Goal: Task Accomplishment & Management: Complete application form

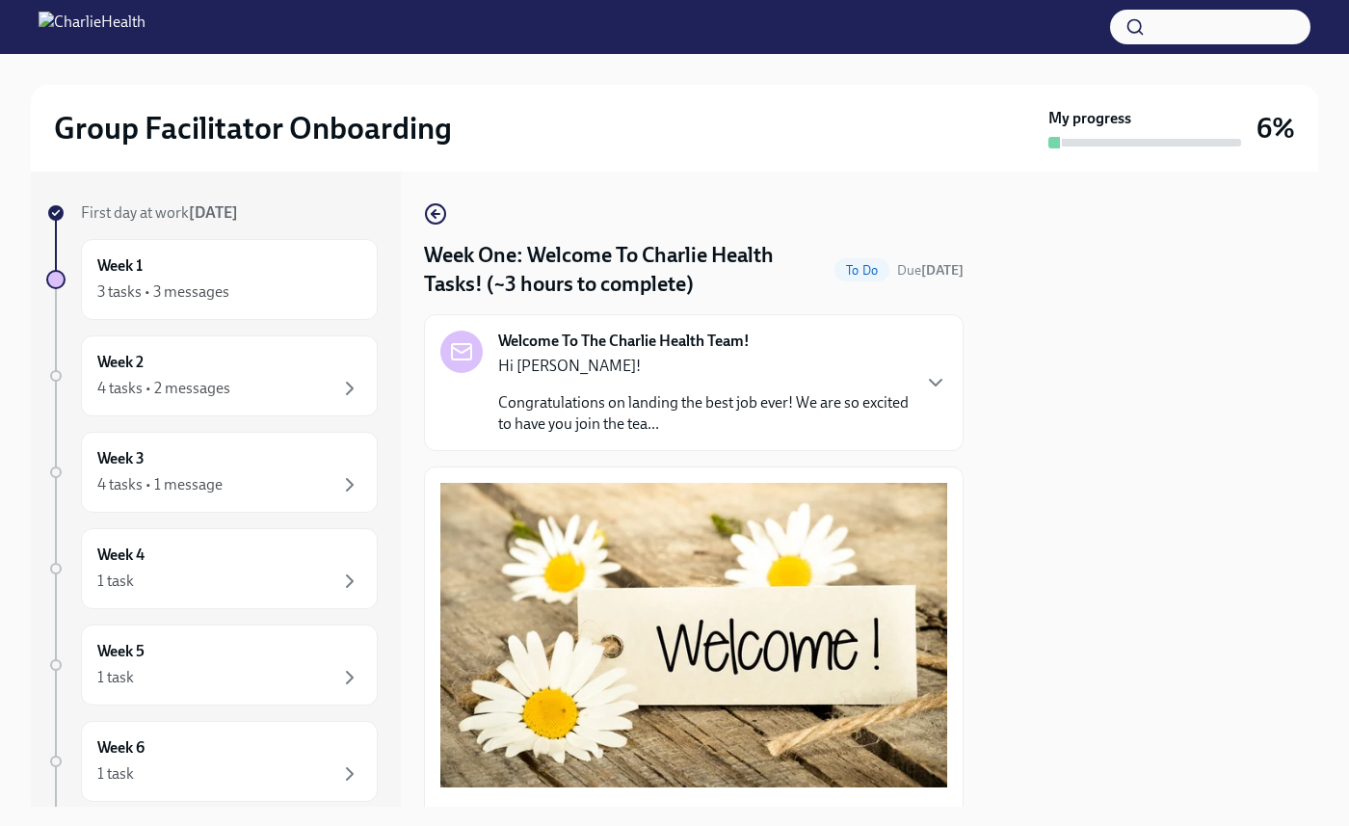
scroll to position [2416, 0]
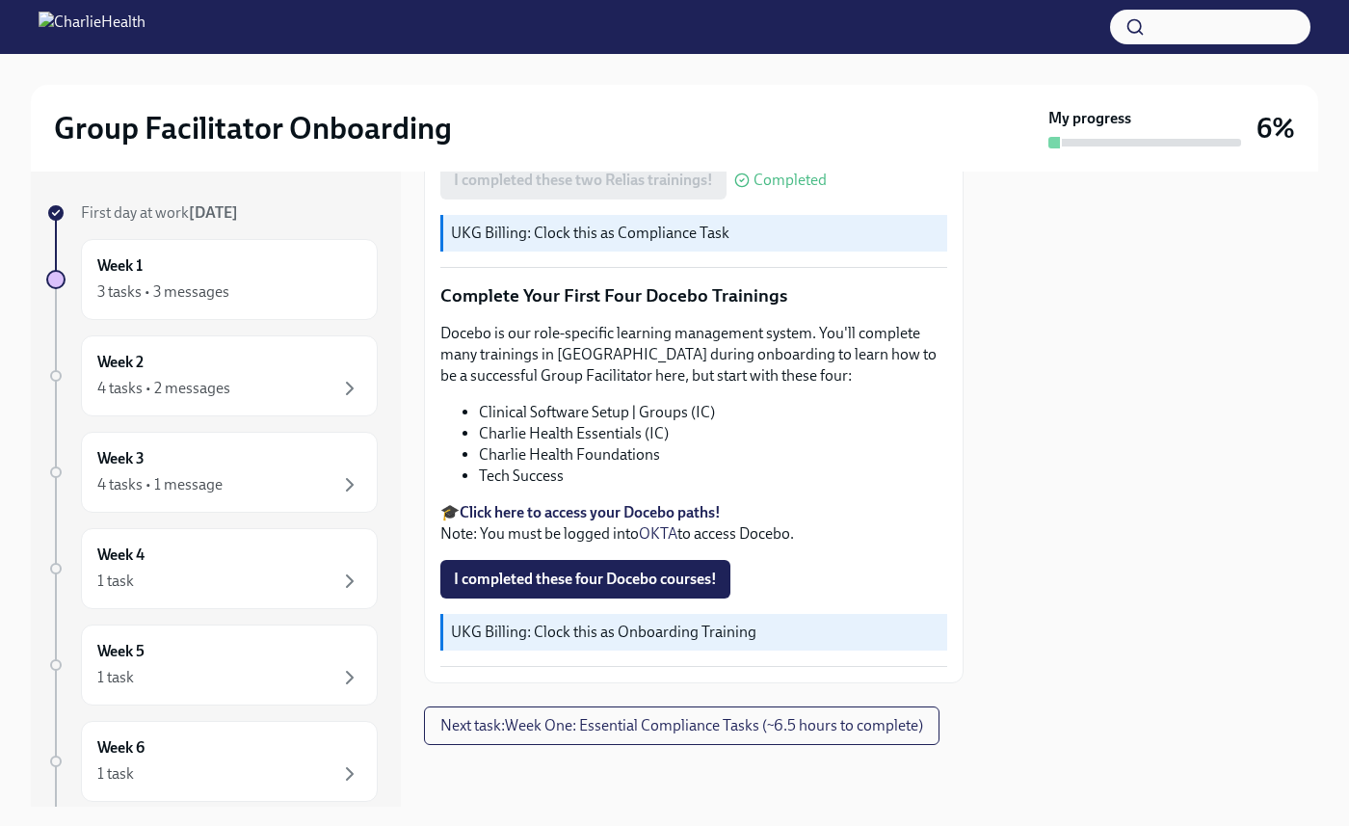
click at [561, 515] on strong "Click here to access your Docebo paths!" at bounding box center [590, 512] width 261 height 18
click at [632, 582] on span "I completed these four Docebo courses!" at bounding box center [585, 579] width 263 height 19
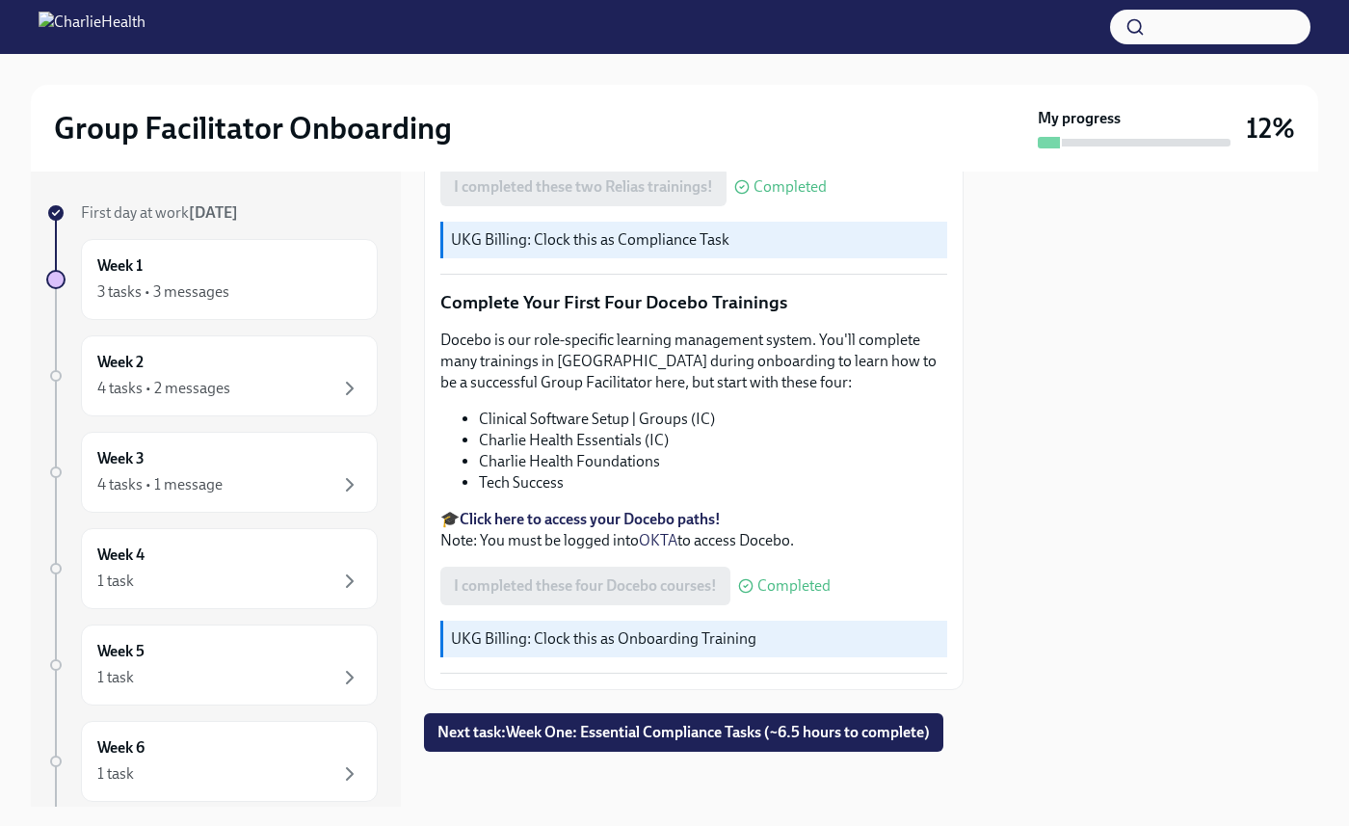
scroll to position [2431, 0]
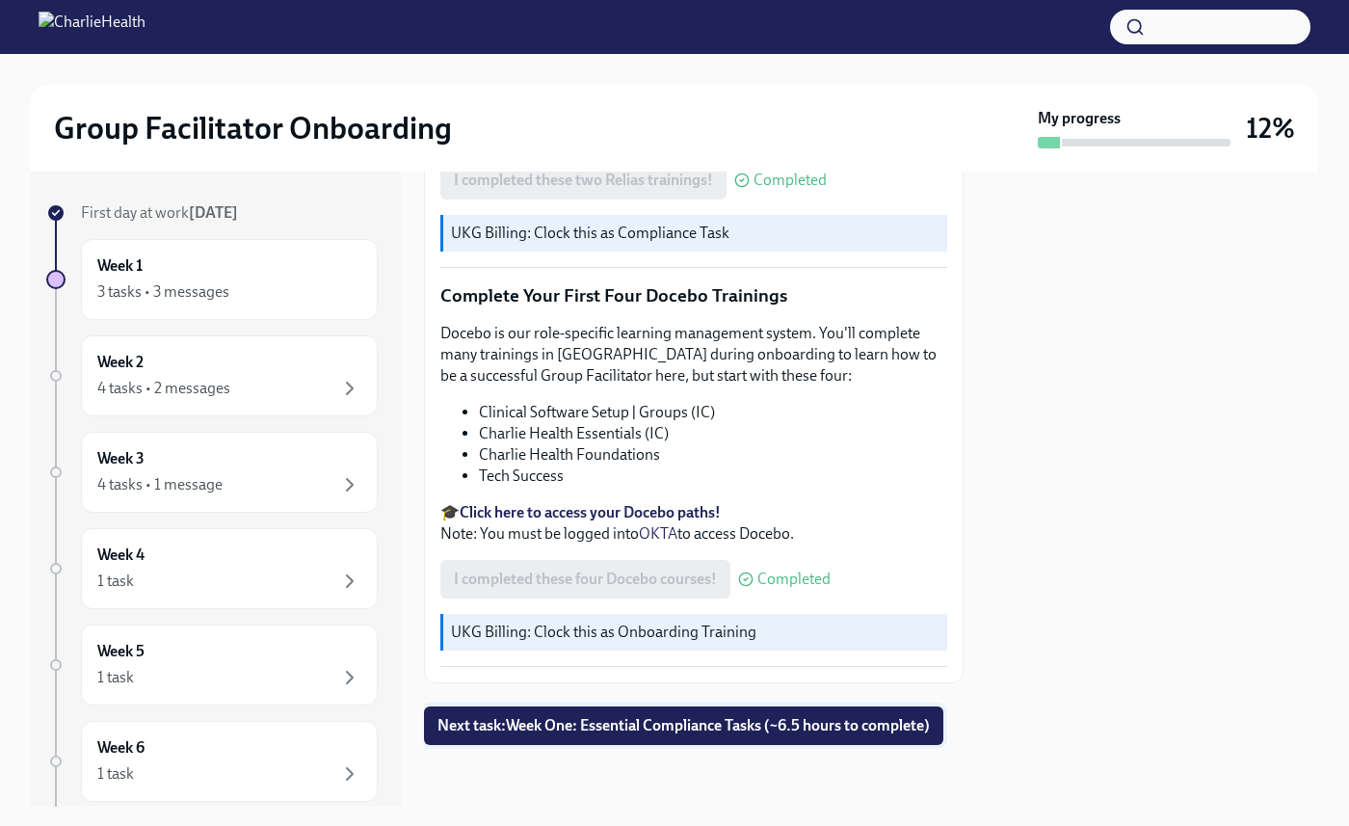
click at [695, 716] on span "Next task : Week One: Essential Compliance Tasks (~6.5 hours to complete)" at bounding box center [684, 725] width 493 height 19
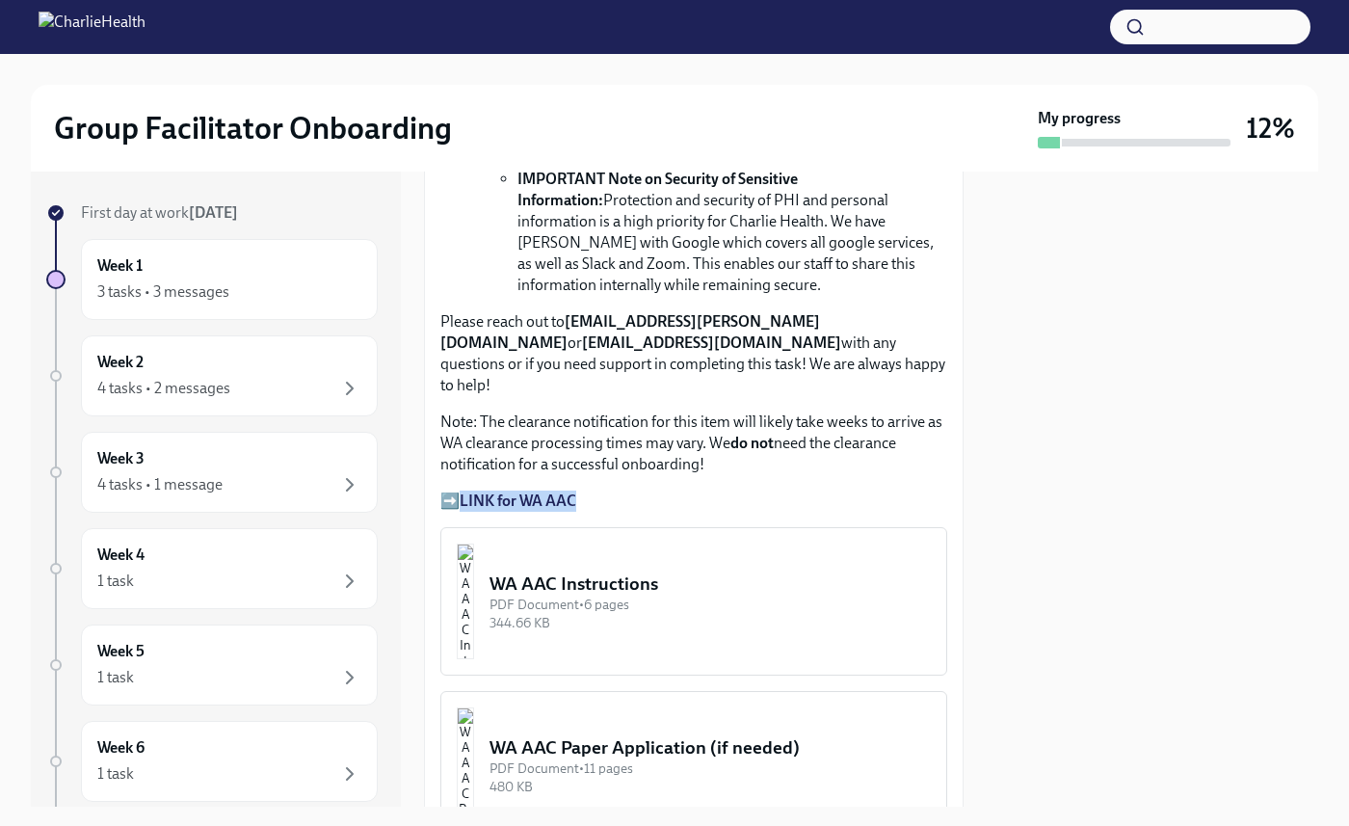
scroll to position [1589, 0]
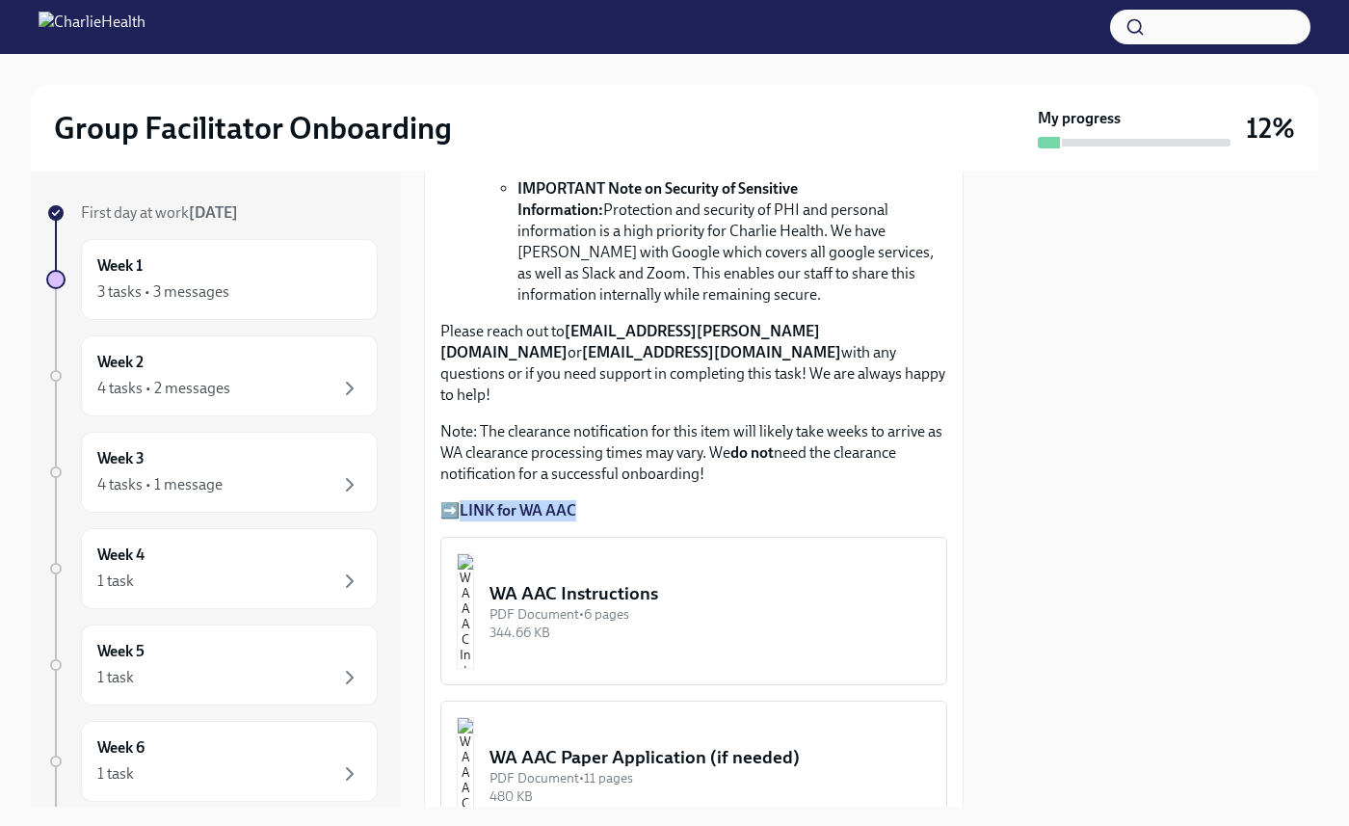
click at [532, 501] on strong "LINK for WA AAC" at bounding box center [518, 510] width 117 height 18
click at [733, 500] on p "➡️ LINK for WA AAC" at bounding box center [693, 510] width 507 height 21
click at [498, 501] on strong "LINK for WA AAC" at bounding box center [518, 510] width 117 height 18
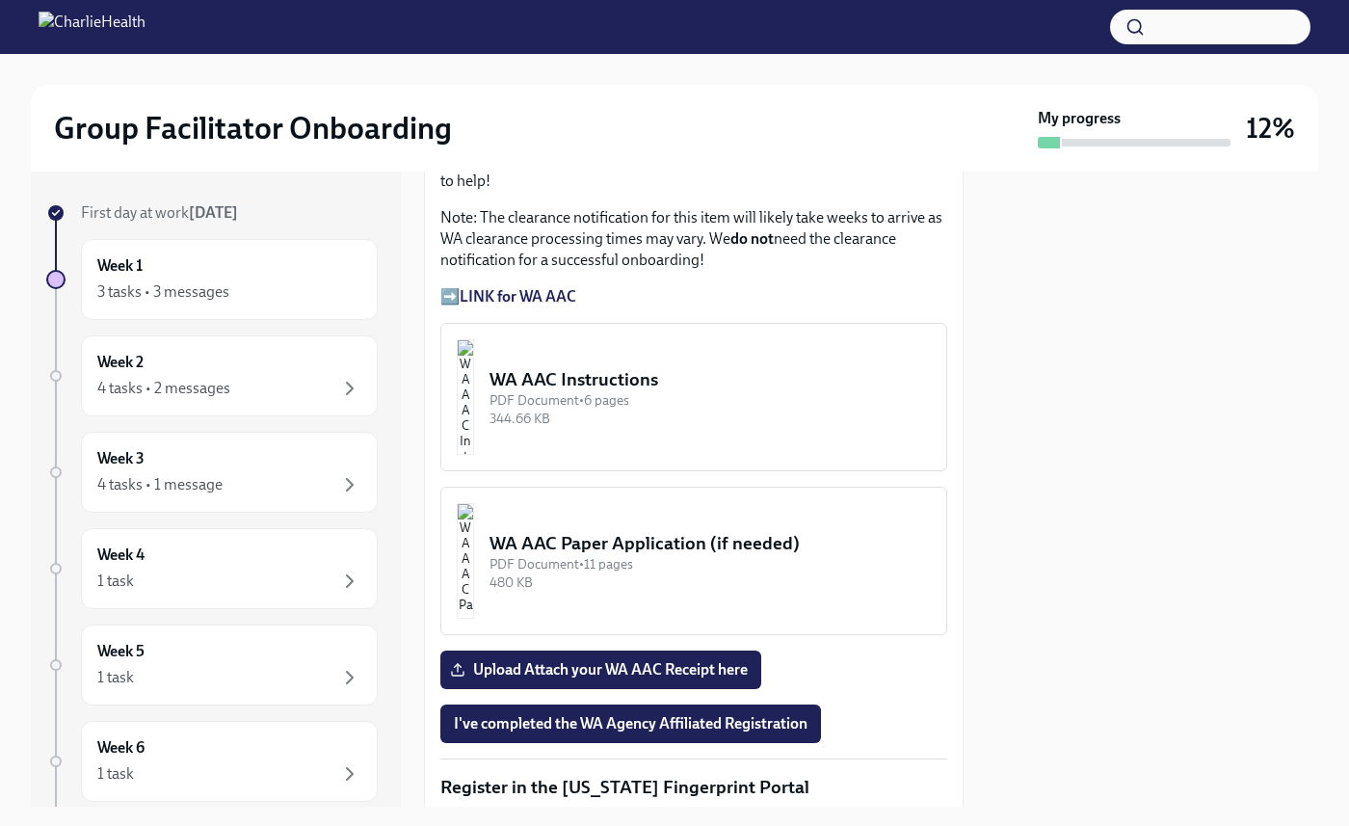
scroll to position [1783, 0]
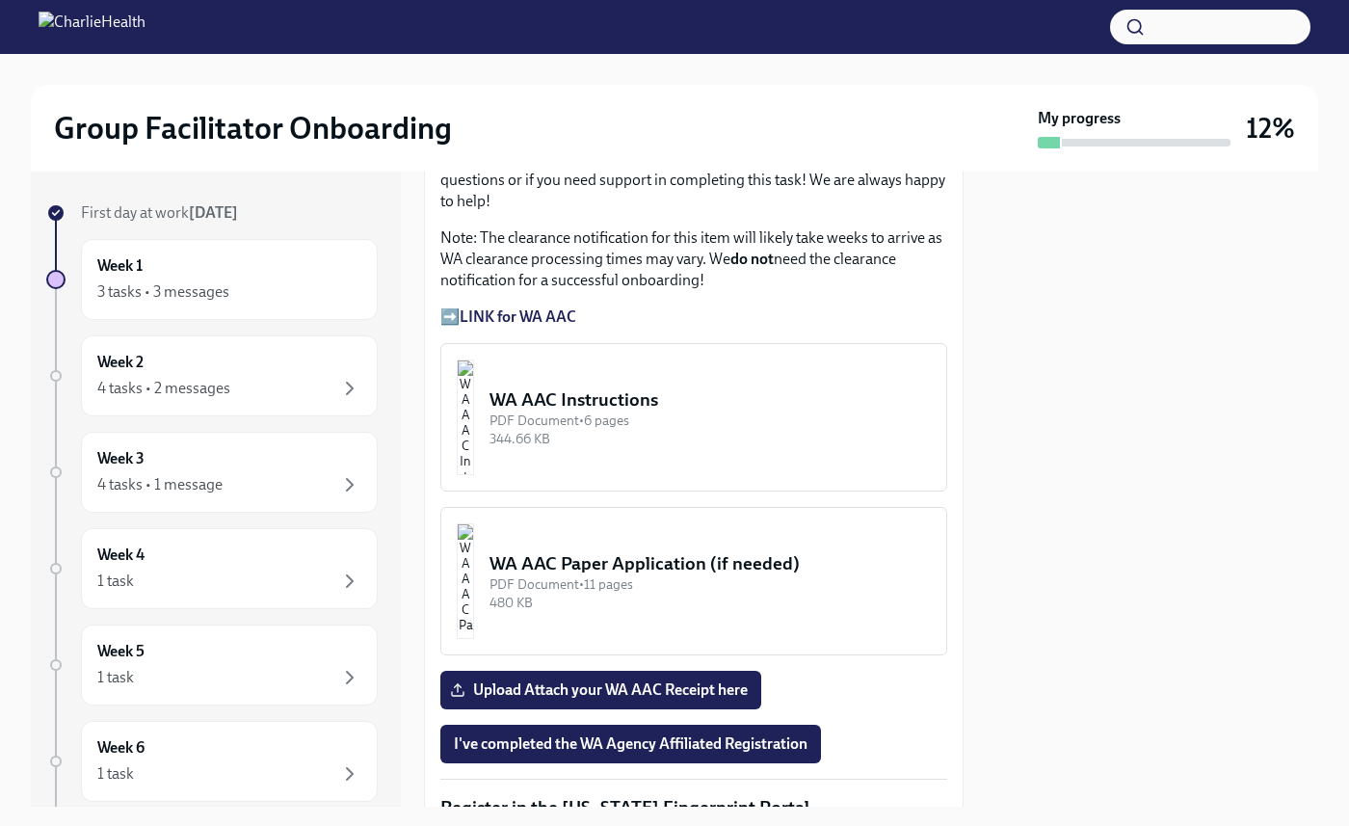
click at [474, 360] on img "button" at bounding box center [465, 418] width 17 height 116
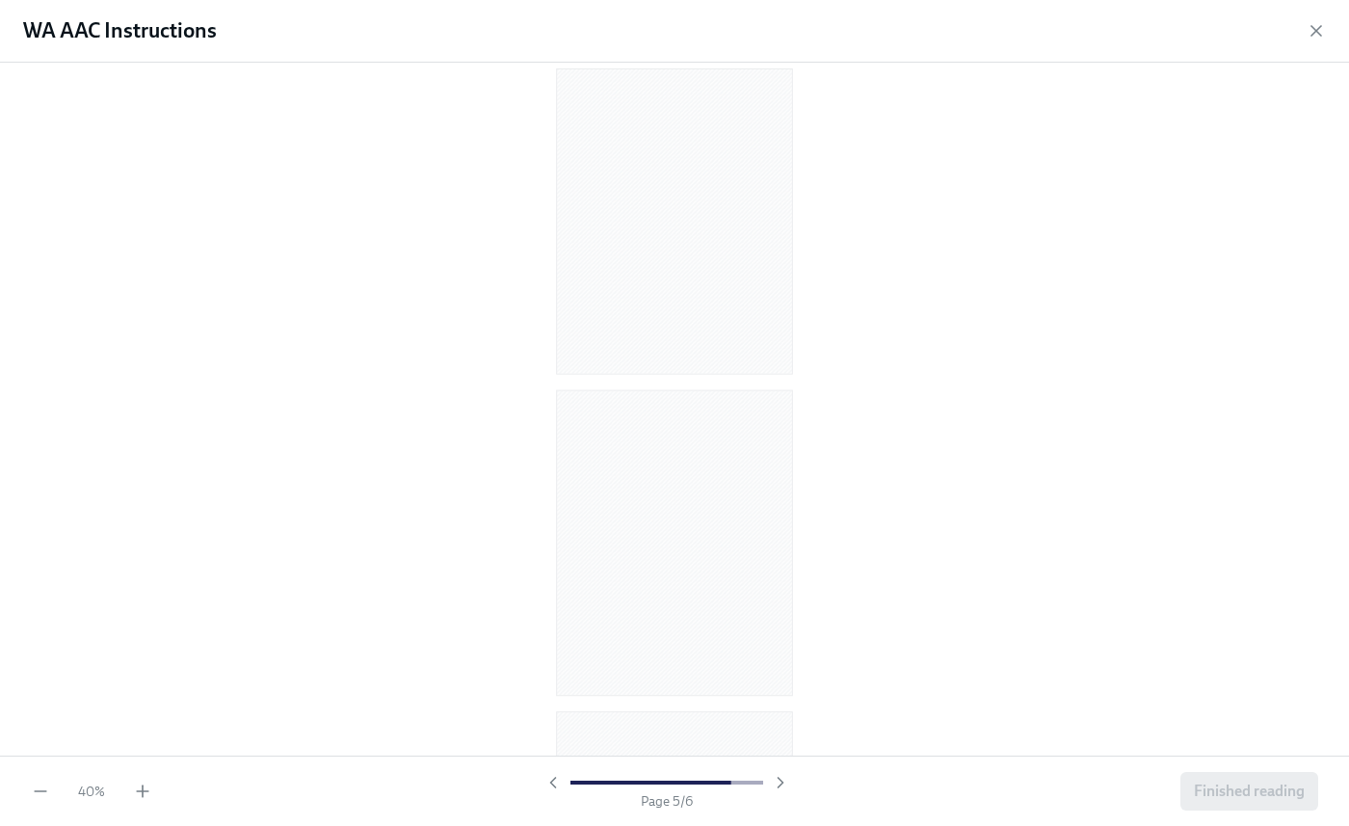
scroll to position [0, 0]
click at [141, 789] on icon "button" at bounding box center [142, 791] width 19 height 19
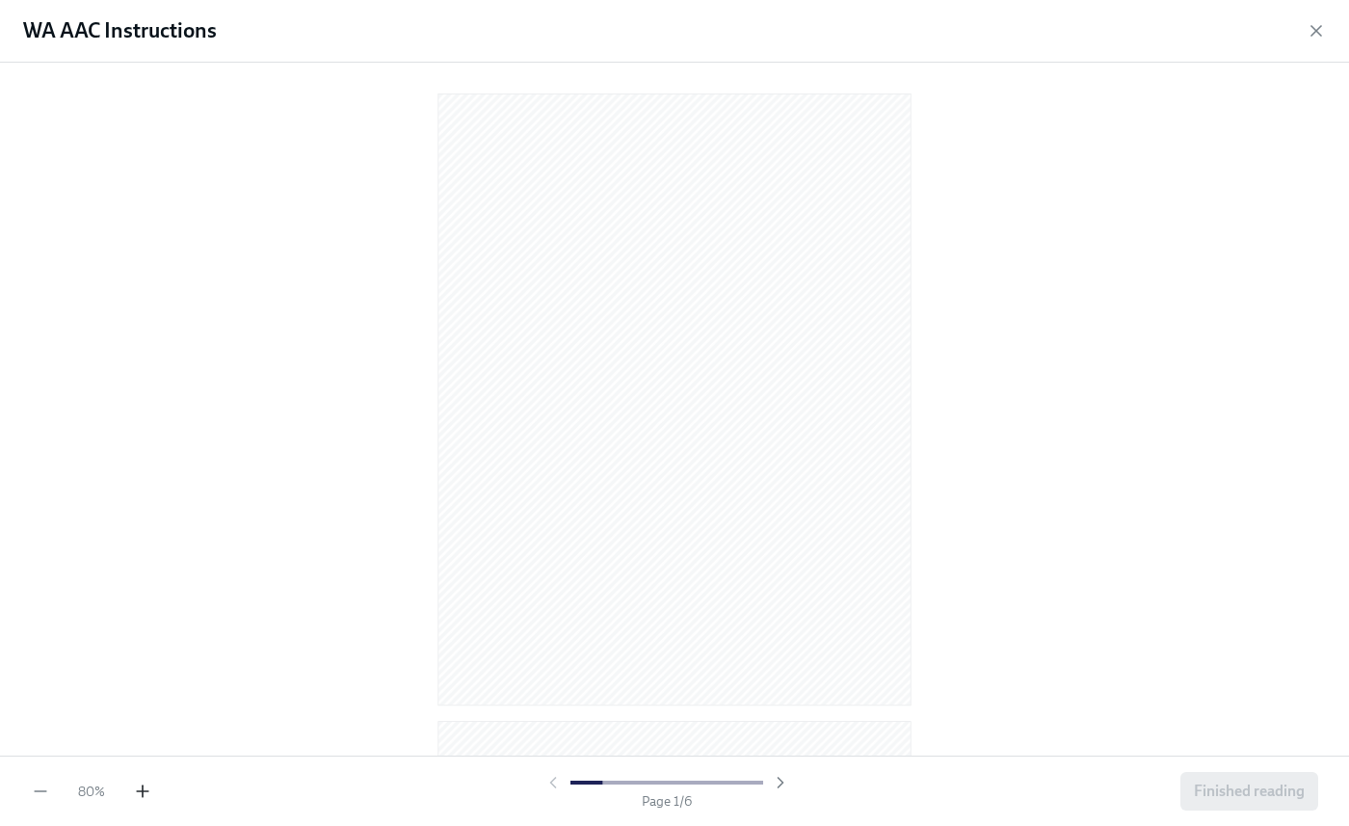
click at [141, 789] on icon "button" at bounding box center [142, 791] width 19 height 19
click at [1247, 803] on button "Finished reading" at bounding box center [1250, 791] width 138 height 39
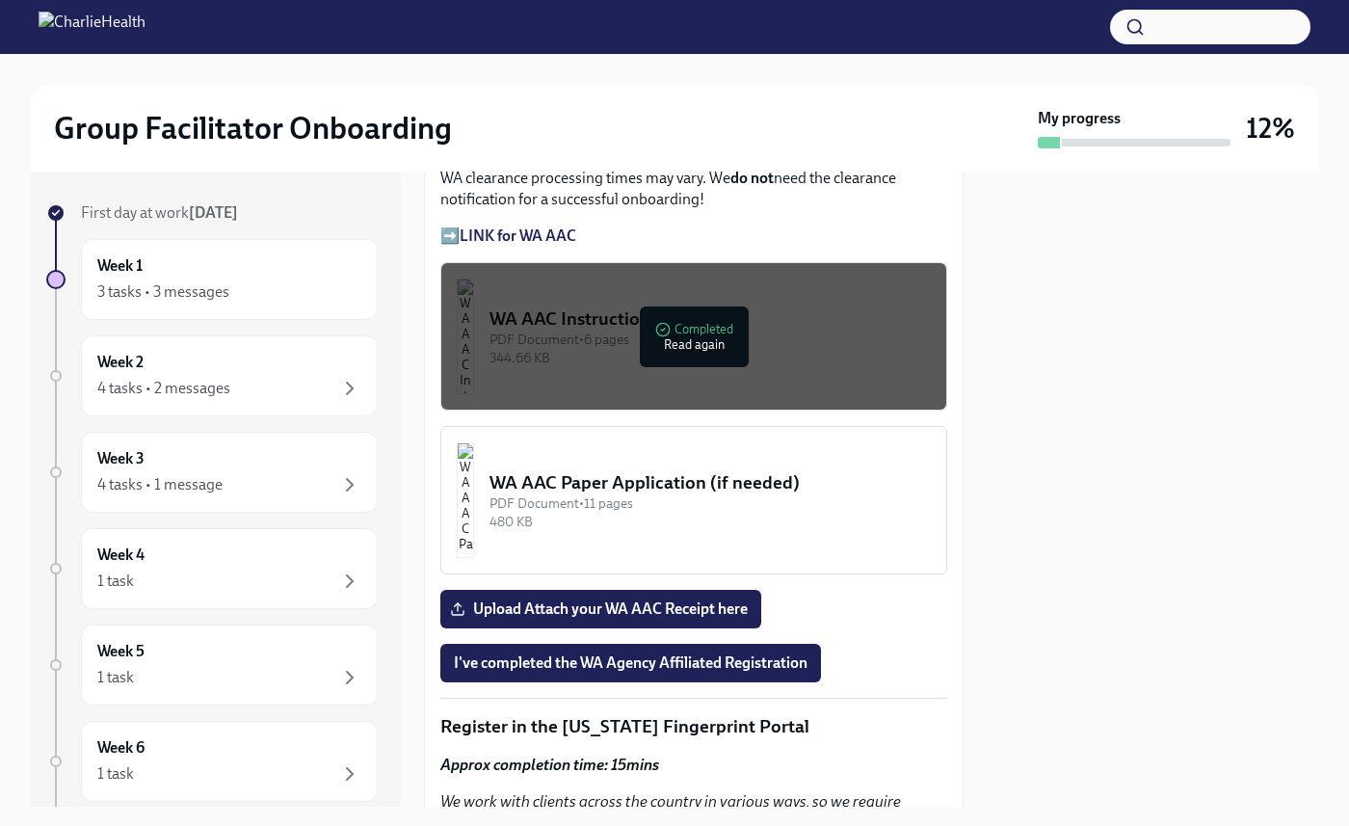
scroll to position [1948, 0]
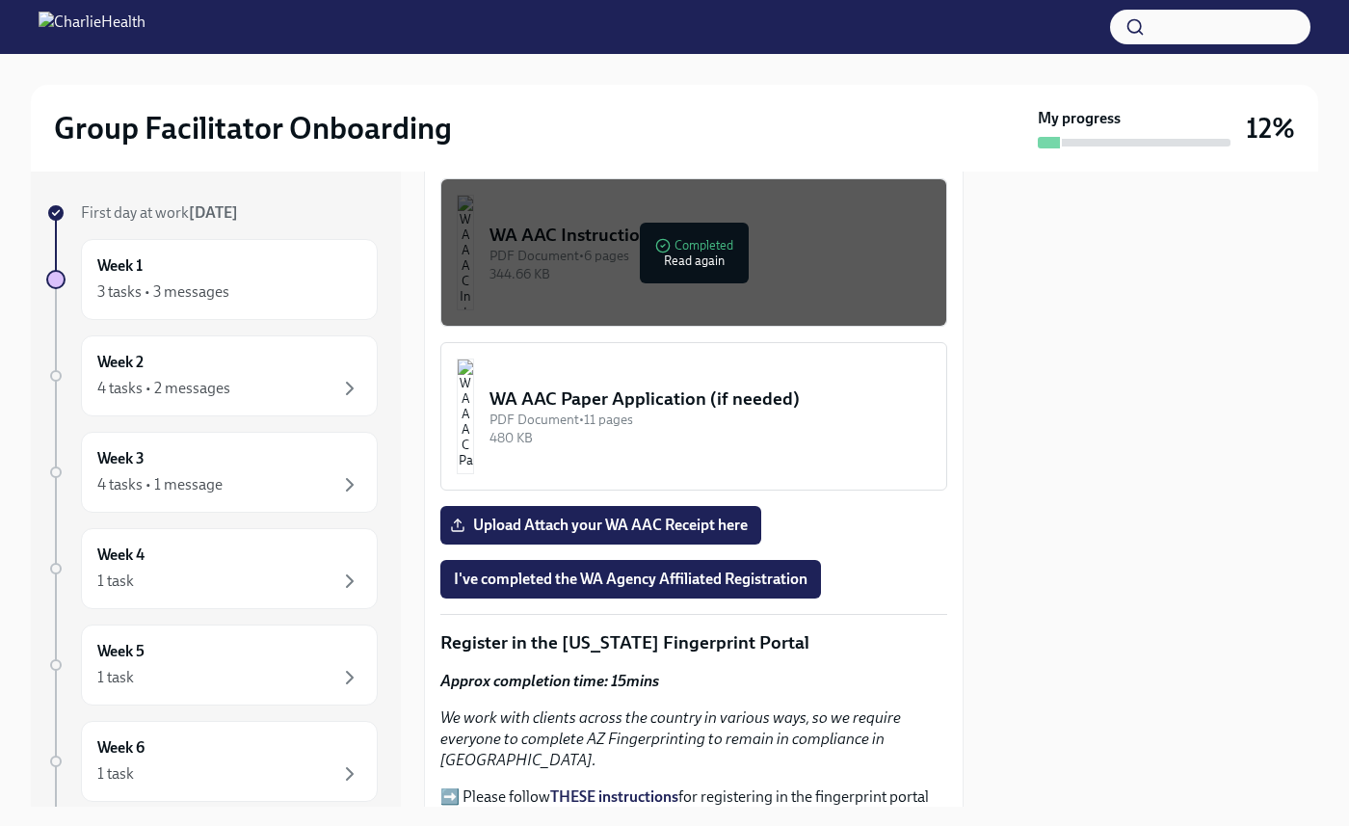
click at [702, 516] on span "Upload Attach your WA AAC Receipt here" at bounding box center [601, 525] width 294 height 19
click at [0, 0] on input "Upload Attach your WA AAC Receipt here" at bounding box center [0, 0] width 0 height 0
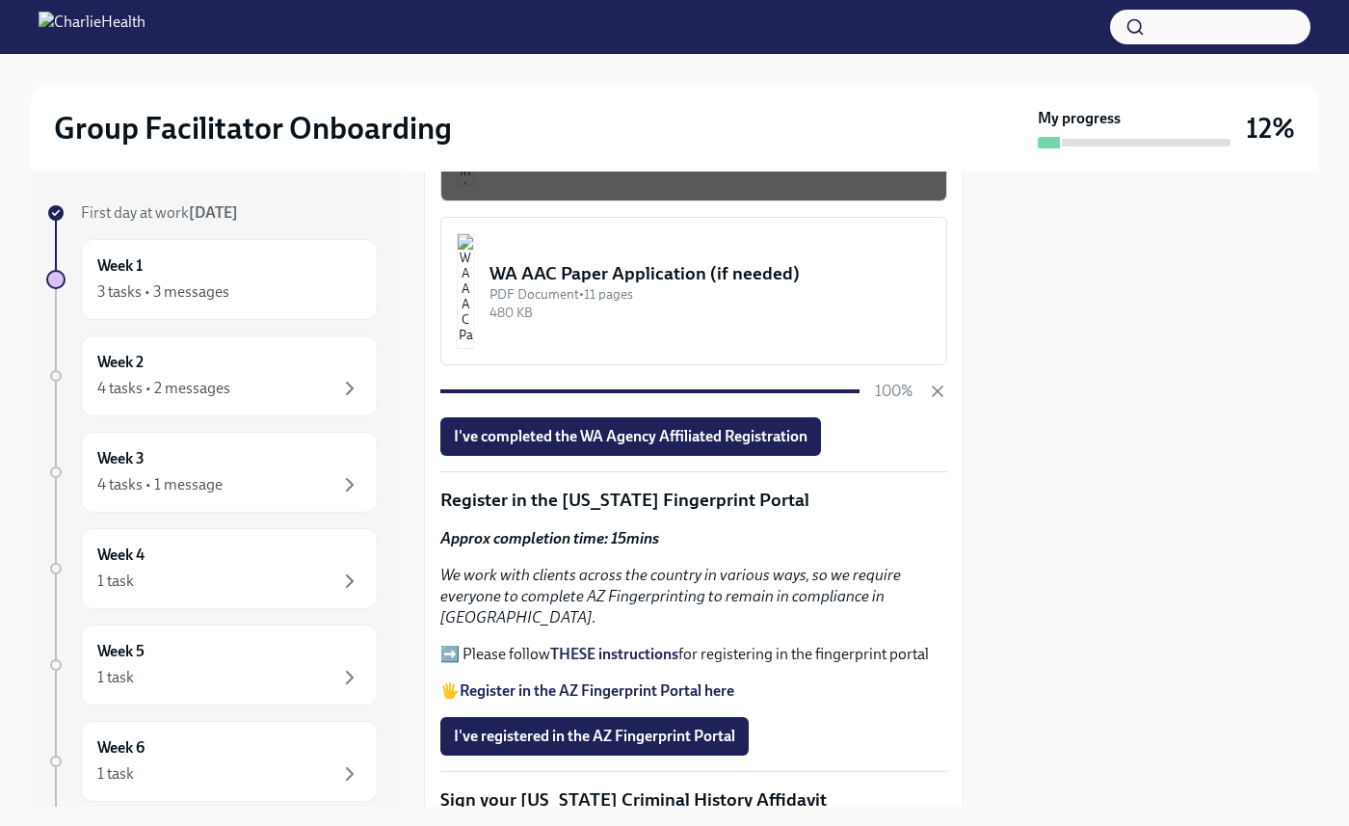
scroll to position [2096, 0]
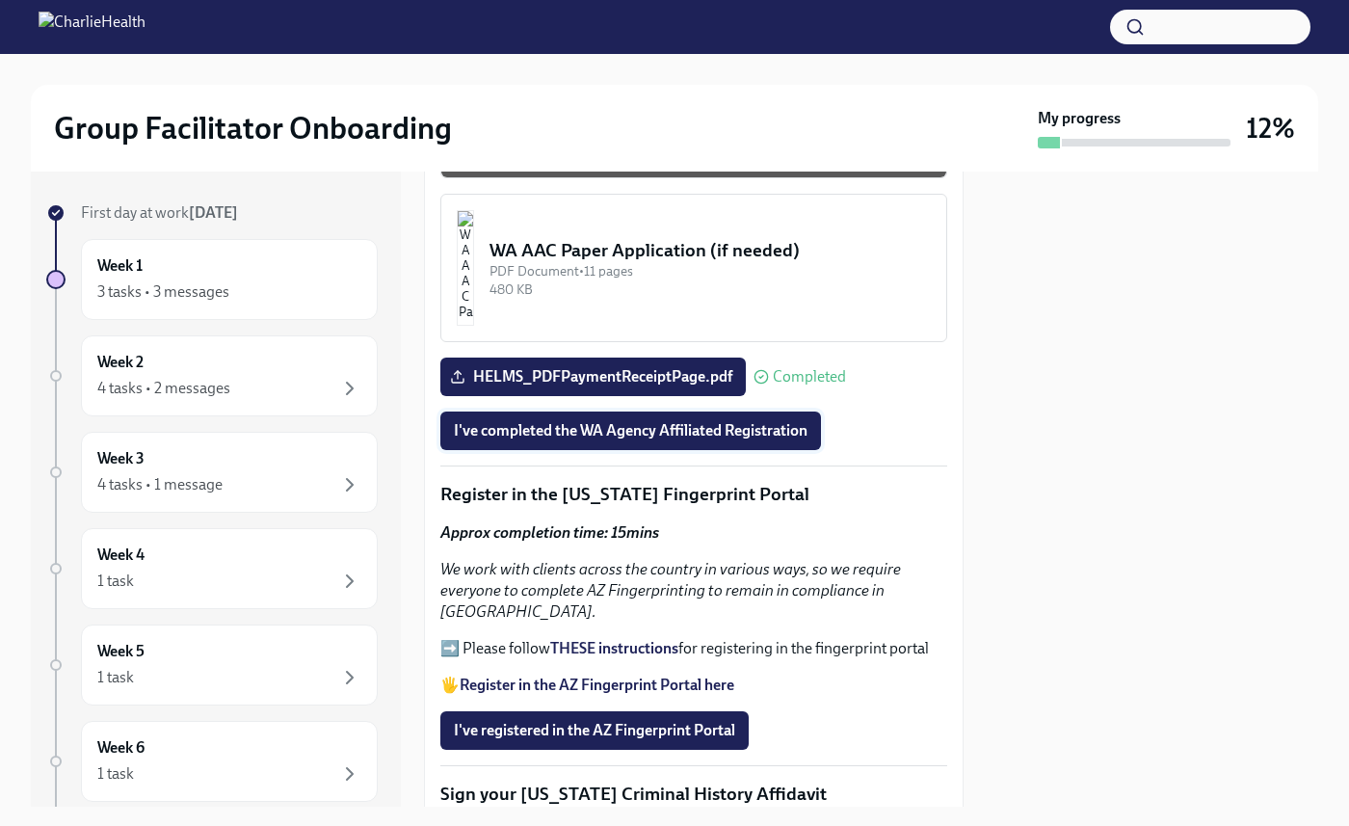
click at [690, 421] on span "I've completed the WA Agency Affiliated Registration" at bounding box center [631, 430] width 354 height 19
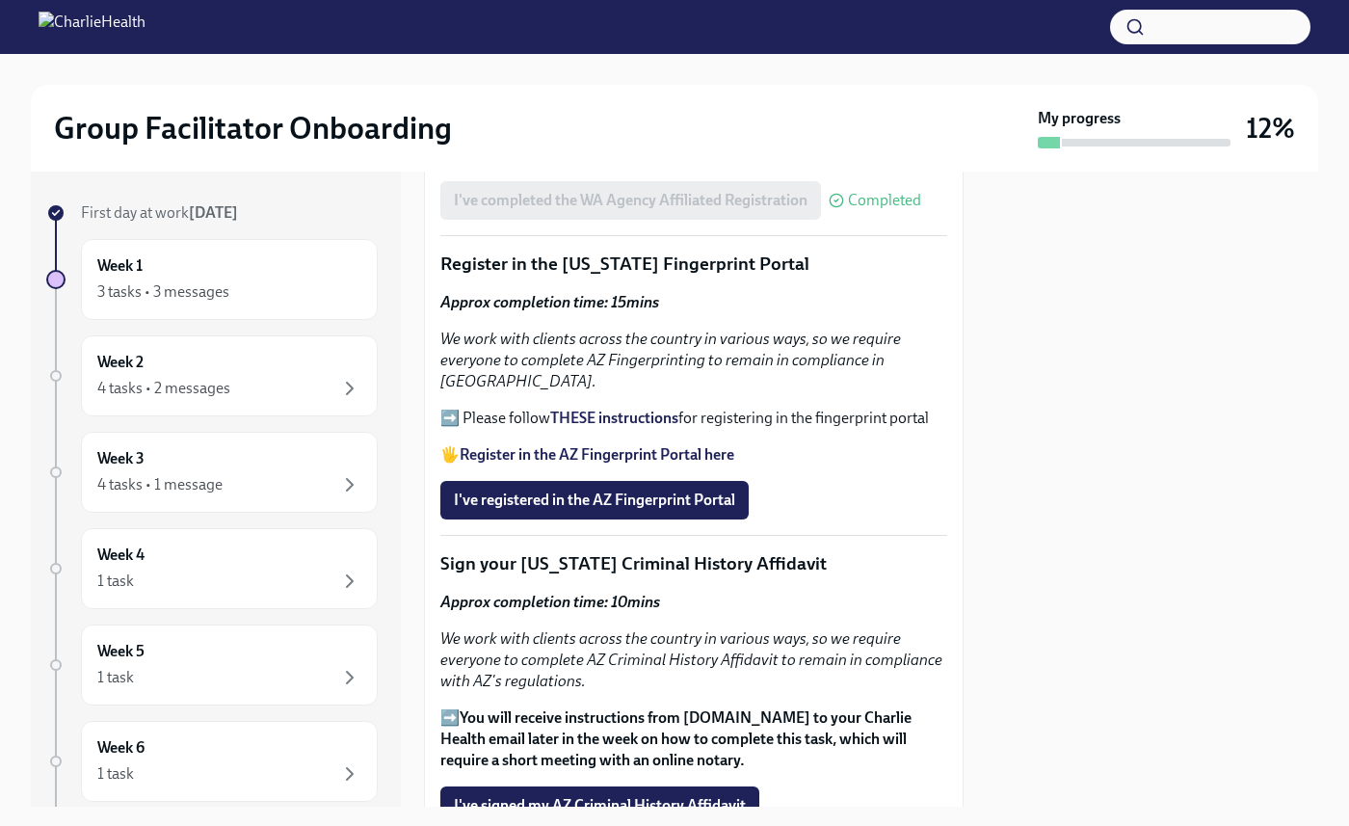
scroll to position [2321, 0]
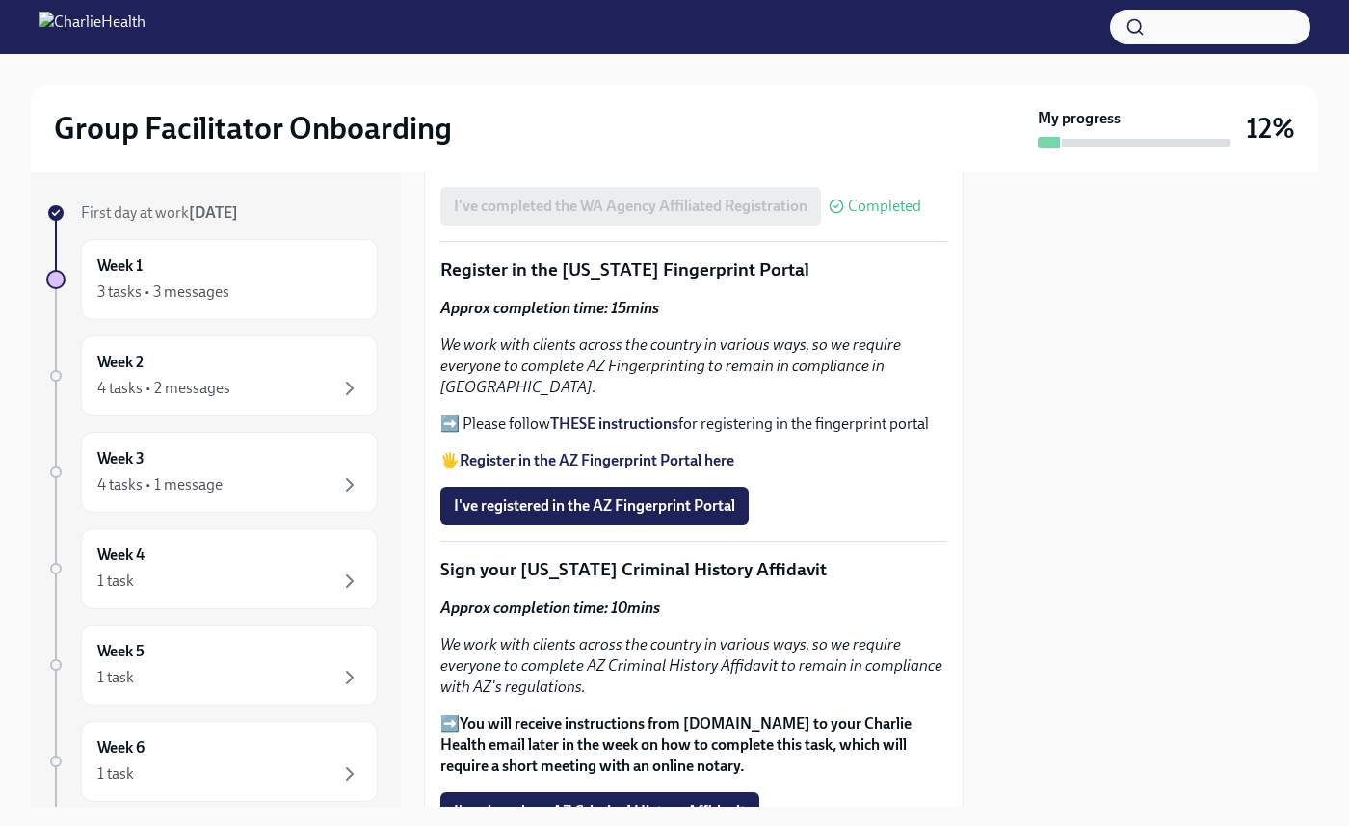
click at [619, 451] on strong "Register in the AZ Fingerprint Portal here" at bounding box center [597, 460] width 275 height 18
click at [606, 414] on strong "THESE instructions" at bounding box center [614, 423] width 128 height 18
click at [642, 496] on span "I've registered in the AZ Fingerprint Portal" at bounding box center [594, 505] width 281 height 19
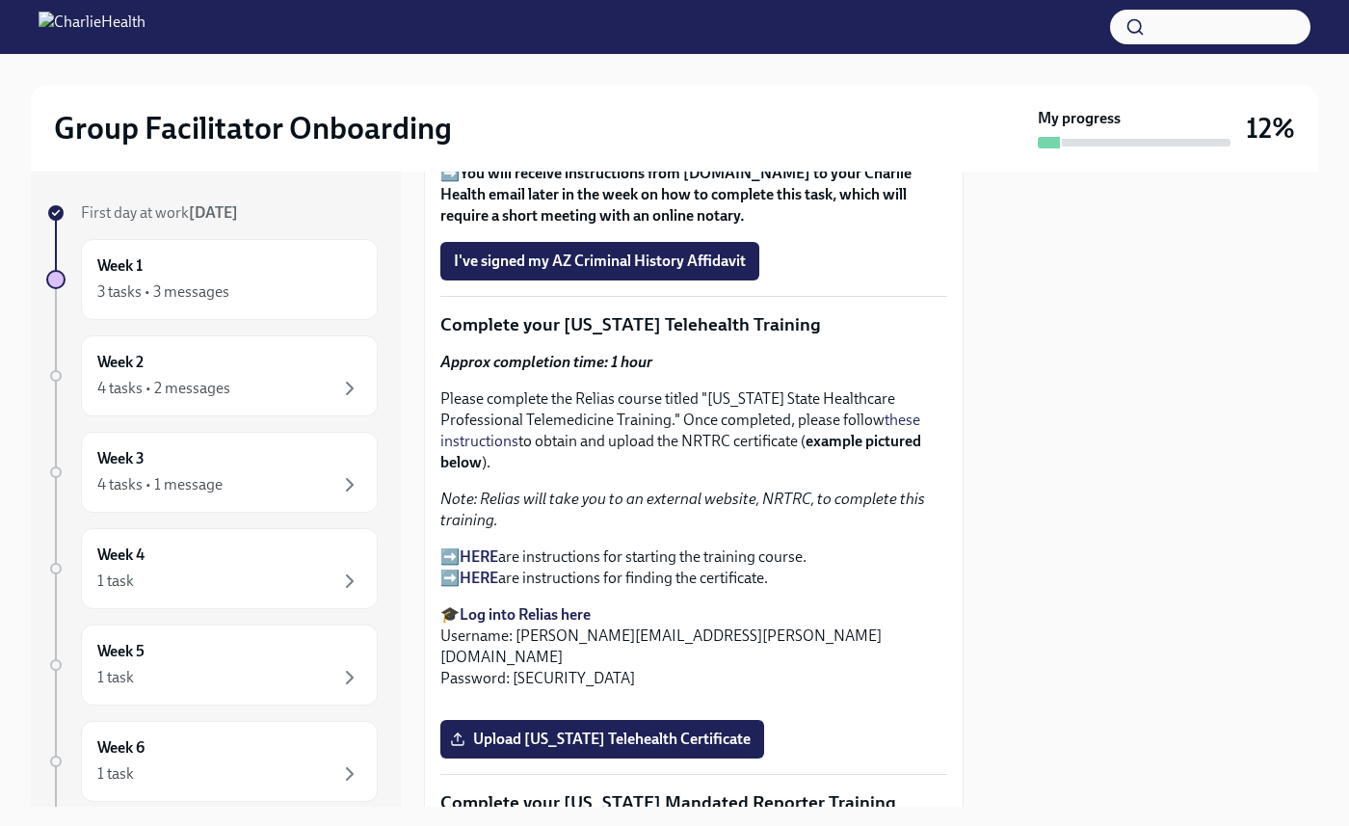
scroll to position [2883, 0]
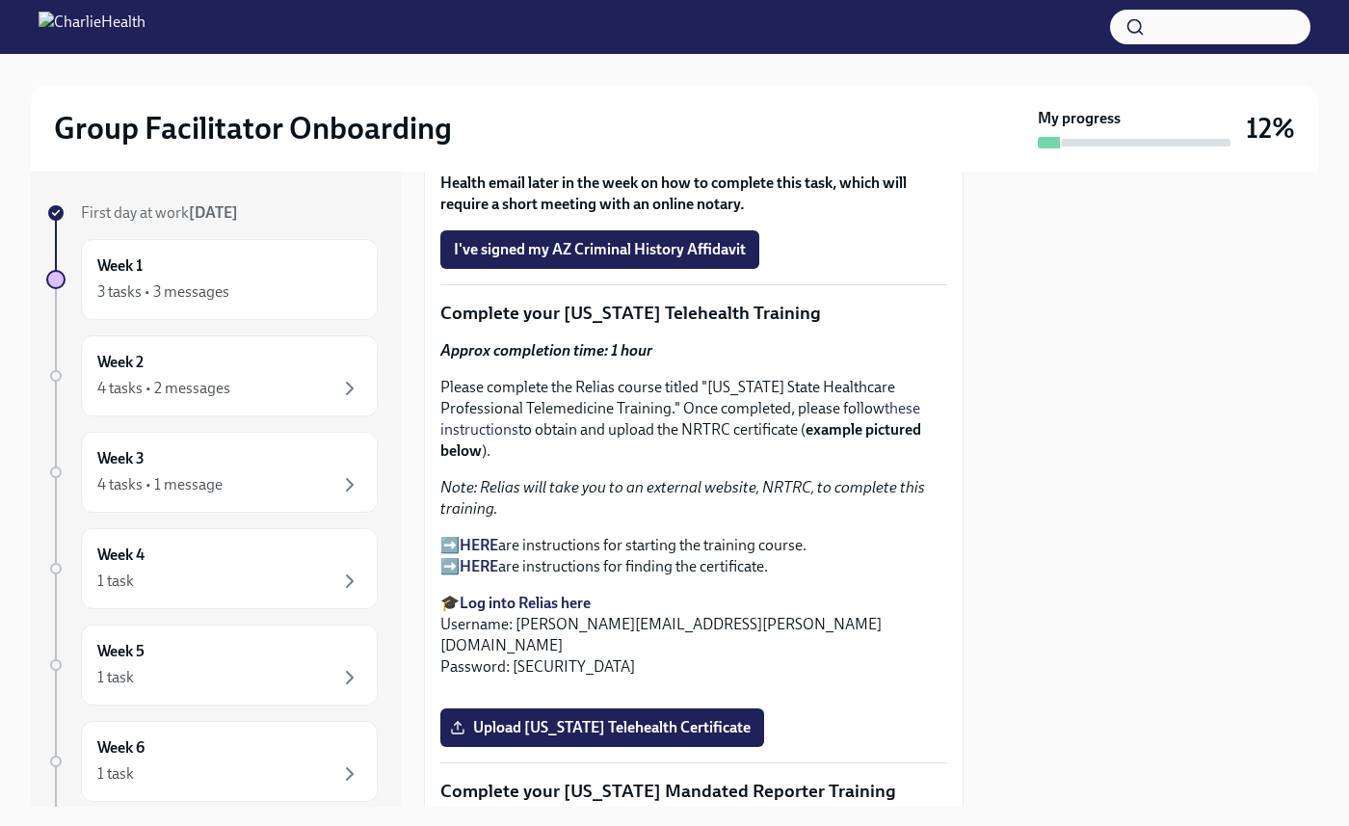
click at [474, 536] on strong "HERE" at bounding box center [479, 545] width 39 height 18
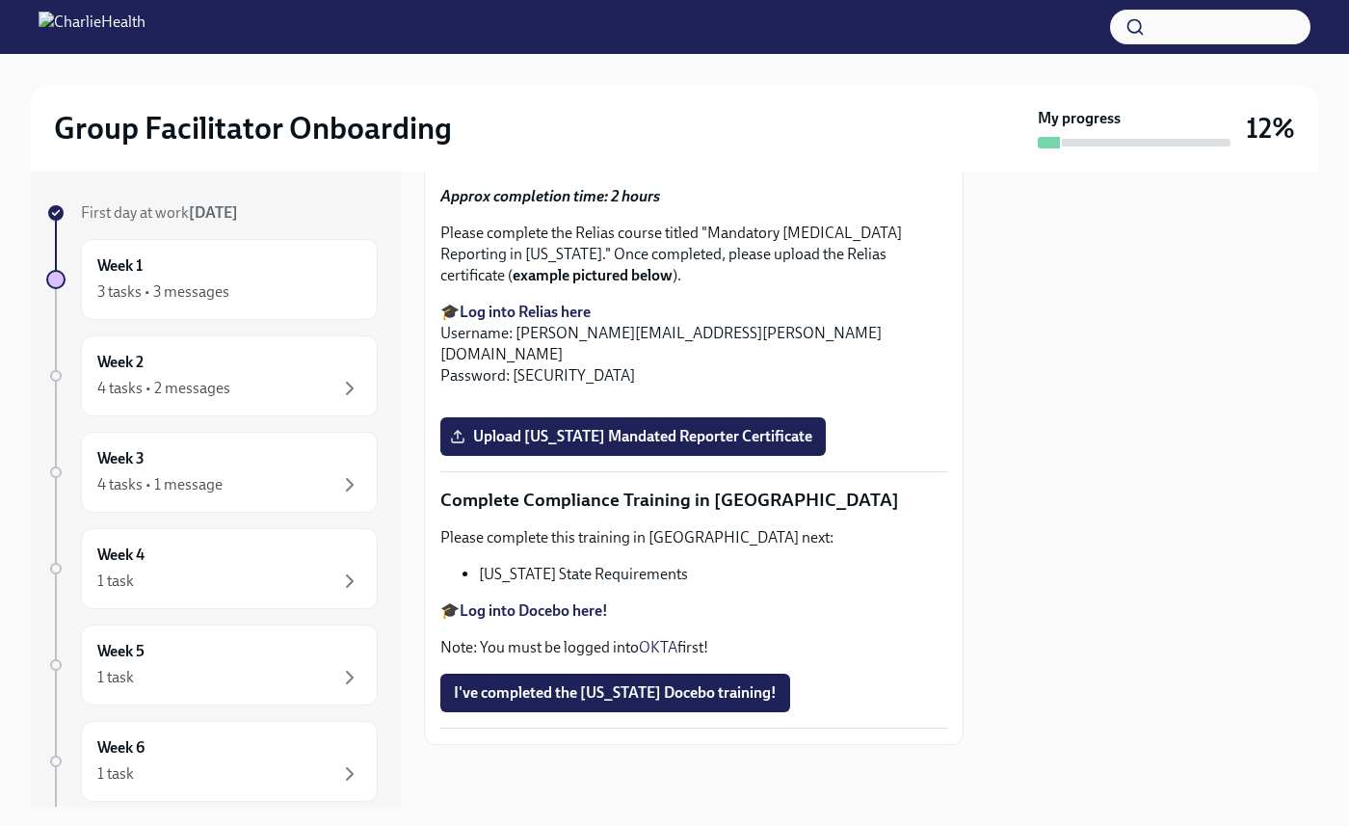
scroll to position [3567, 0]
click at [640, 104] on span "Upload [US_STATE] Telehealth Certificate" at bounding box center [602, 94] width 297 height 19
click at [0, 0] on input "Upload [US_STATE] Telehealth Certificate" at bounding box center [0, 0] width 0 height 0
